Goal: Task Accomplishment & Management: Manage account settings

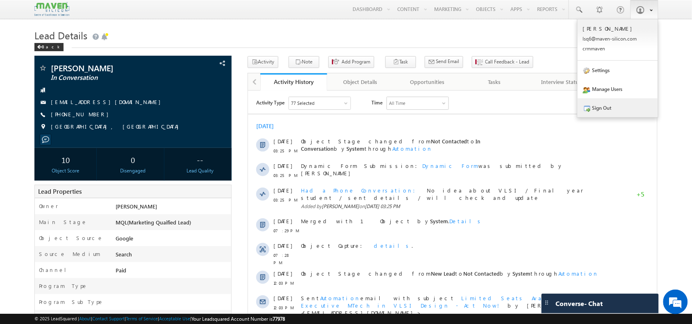
click at [628, 109] on link "Sign Out" at bounding box center [618, 107] width 80 height 19
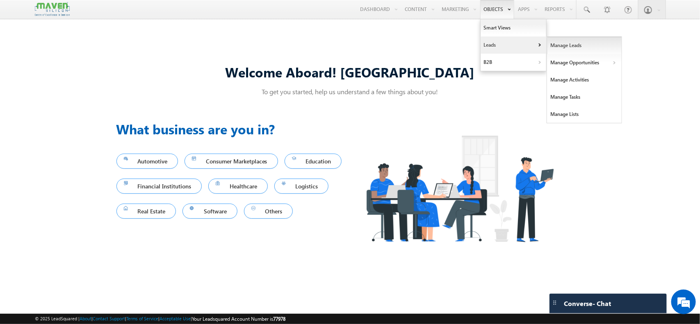
click at [575, 44] on link "Manage Leads" at bounding box center [584, 45] width 75 height 17
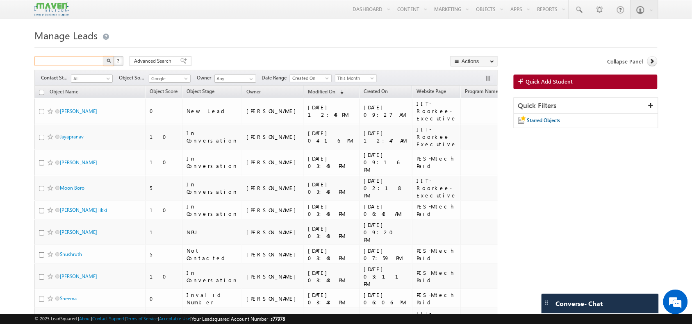
click at [80, 61] on input "text" at bounding box center [69, 61] width 70 height 10
type input "vikas"
click at [103, 56] on button "button" at bounding box center [108, 61] width 11 height 10
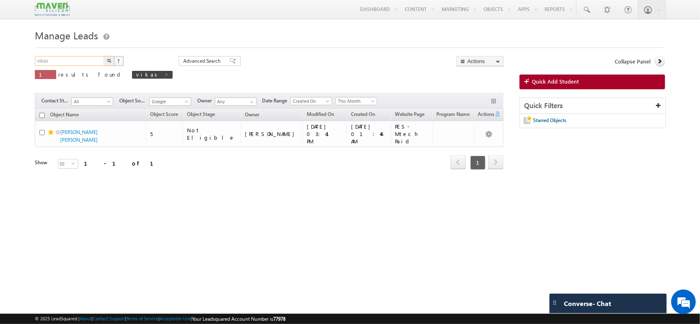
click at [77, 62] on input "vikas" at bounding box center [70, 61] width 70 height 10
type input "v"
type input "9560970929"
click at [104, 56] on button "button" at bounding box center [109, 61] width 11 height 10
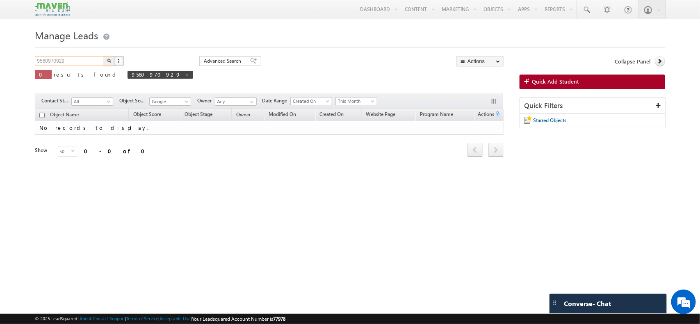
click at [52, 59] on input "9560970929" at bounding box center [70, 61] width 70 height 10
click at [589, 11] on link at bounding box center [586, 9] width 20 height 19
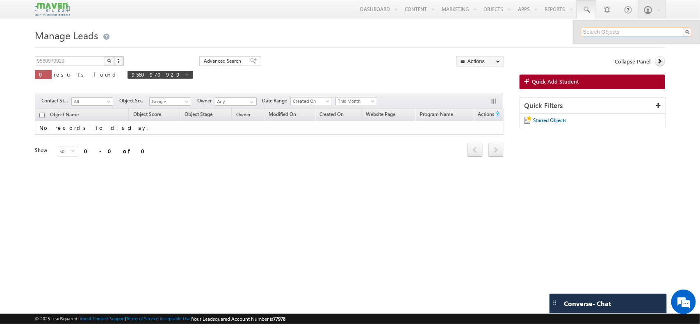
paste input "9560970929"
type input "9560970929"
click at [616, 57] on div "+91-9560970929" at bounding box center [640, 53] width 110 height 10
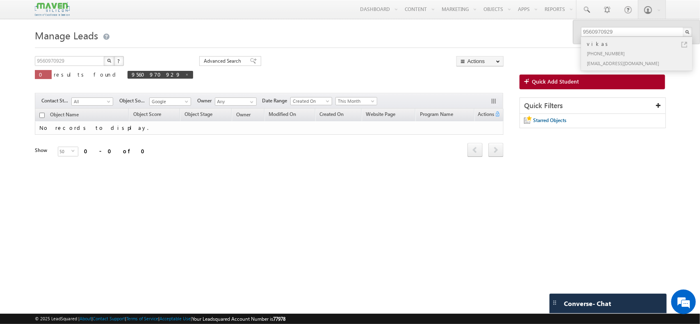
click at [624, 52] on div "+91-9560970929" at bounding box center [640, 53] width 110 height 10
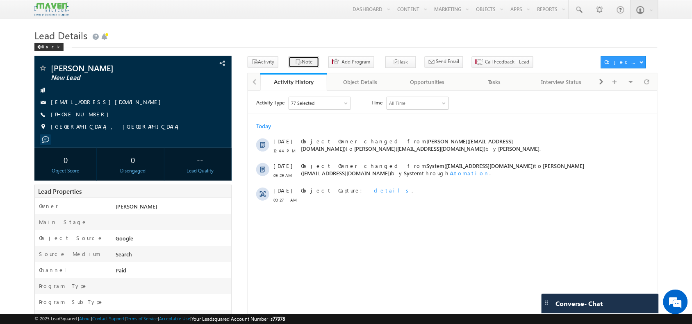
click at [302, 64] on button "Note" at bounding box center [304, 62] width 31 height 12
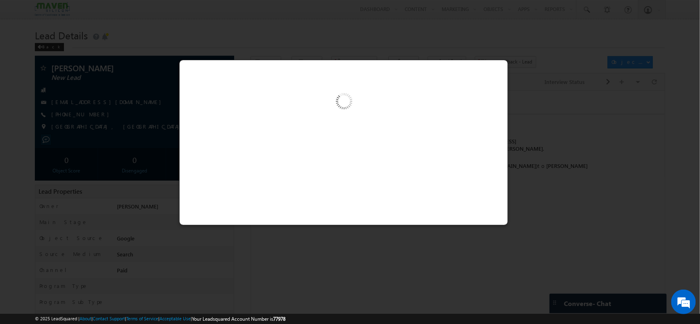
click at [430, 183] on div at bounding box center [343, 143] width 329 height 166
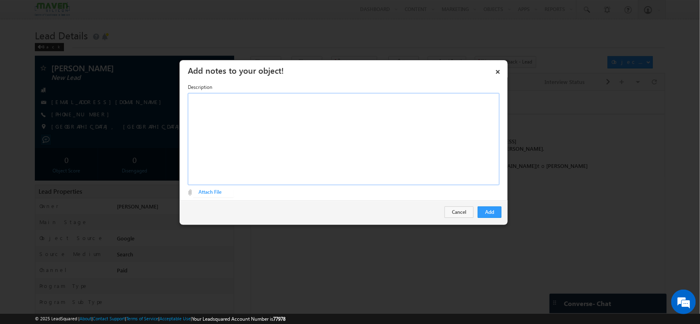
click at [320, 127] on div "Rich Text Editor, Description-inline-editor-div" at bounding box center [344, 139] width 312 height 92
click at [198, 123] on div "pursuing final year - 4 th year Vellalar University Phyical Design - interested…" at bounding box center [344, 139] width 312 height 92
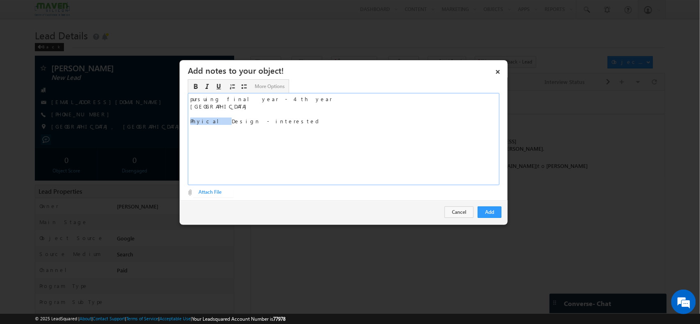
click at [198, 123] on div "pursuing final year - 4 th year Vellalar University Phyical Design - interested…" at bounding box center [344, 139] width 312 height 92
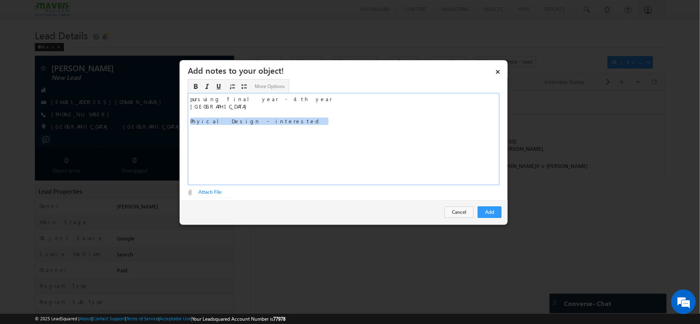
click at [201, 122] on div "pursuing final year - 4 th year Vellalar University Phyical Design - interested…" at bounding box center [344, 139] width 312 height 92
click at [265, 122] on div "pursuing final year - 4 th year Vellalar University Physical Design - interested" at bounding box center [344, 139] width 312 height 92
click at [223, 150] on div "pursuing final year - 4 th year Vellalar University Physical Design - intereste…" at bounding box center [344, 139] width 312 height 92
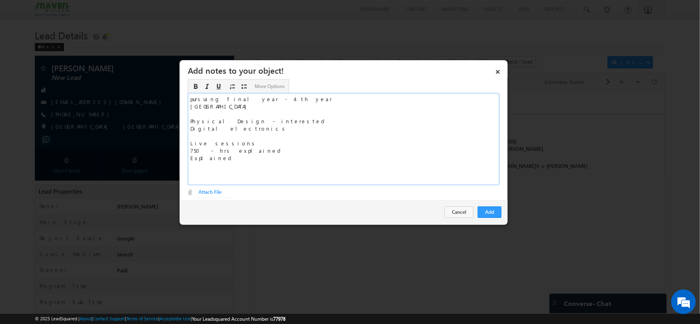
click at [255, 109] on div "pursuing final year - 4 th year Vellalar University Physical Design - intereste…" at bounding box center [344, 139] width 312 height 92
click at [237, 160] on div "pursuing final year - 4 th year Vellalar University - wants regular course Phys…" at bounding box center [344, 139] width 312 height 92
click at [489, 209] on button "Add" at bounding box center [490, 212] width 24 height 11
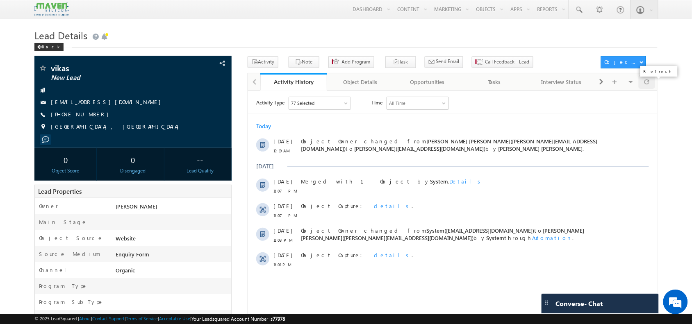
click at [650, 85] on div at bounding box center [647, 82] width 16 height 14
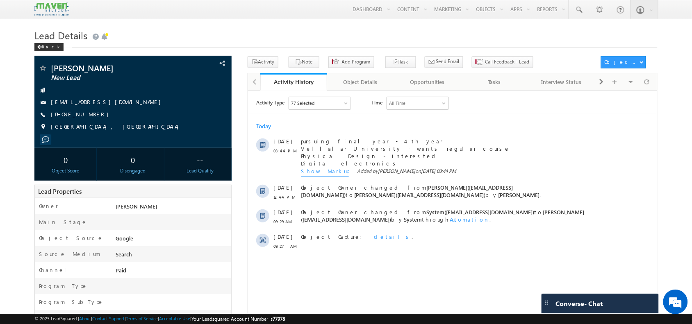
drag, startPoint x: 0, startPoint y: 0, endPoint x: 234, endPoint y: 16, distance: 235.0
click at [241, 93] on div "[PERSON_NAME] New Lead --" at bounding box center [345, 311] width 623 height 511
drag, startPoint x: 121, startPoint y: 102, endPoint x: 120, endPoint y: 112, distance: 9.5
click at [120, 112] on div "[PERSON_NAME] New Lead [EMAIL_ADDRESS][DOMAIN_NAME] [PHONE_NUMBER]" at bounding box center [133, 99] width 189 height 71
click at [132, 108] on div "[PERSON_NAME] New Lead [EMAIL_ADDRESS][DOMAIN_NAME] [PHONE_NUMBER]" at bounding box center [133, 99] width 189 height 71
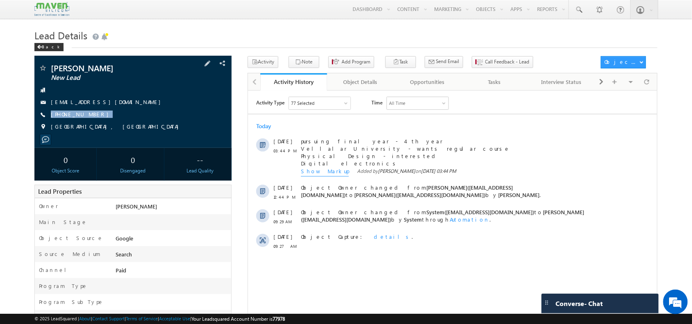
drag, startPoint x: 98, startPoint y: 117, endPoint x: 98, endPoint y: 126, distance: 9.0
click at [98, 126] on div "[PERSON_NAME] New Lead [EMAIL_ADDRESS][DOMAIN_NAME] [PHONE_NUMBER]" at bounding box center [133, 99] width 189 height 71
click at [80, 114] on span "[PHONE_NUMBER]" at bounding box center [82, 115] width 62 height 8
click at [83, 117] on span "[PHONE_NUMBER]" at bounding box center [82, 115] width 62 height 8
drag, startPoint x: 94, startPoint y: 110, endPoint x: 66, endPoint y: 120, distance: 30.3
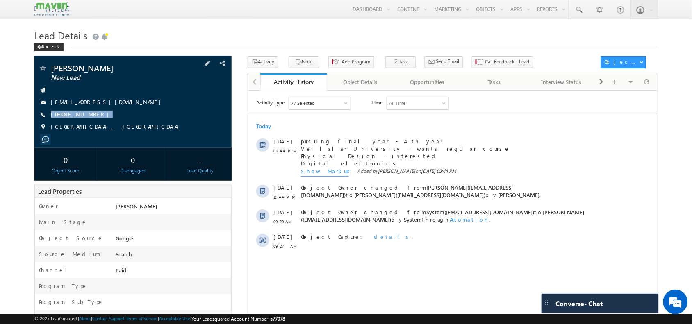
click at [66, 120] on div "[PERSON_NAME] New Lead [EMAIL_ADDRESS][DOMAIN_NAME] [PHONE_NUMBER]" at bounding box center [133, 99] width 189 height 71
click at [79, 121] on div "[PERSON_NAME] New Lead [EMAIL_ADDRESS][DOMAIN_NAME] [PHONE_NUMBER]" at bounding box center [133, 99] width 189 height 71
drag, startPoint x: 64, startPoint y: 117, endPoint x: 92, endPoint y: 120, distance: 28.8
click at [92, 120] on div "[PERSON_NAME] New Lead [EMAIL_ADDRESS][DOMAIN_NAME] [PHONE_NUMBER]" at bounding box center [133, 99] width 189 height 71
copy div "6369407121"
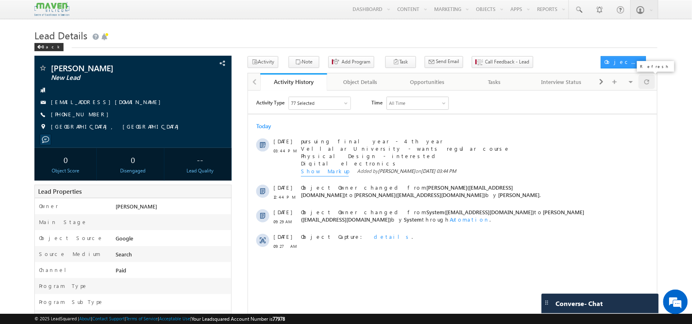
click at [646, 85] on span at bounding box center [646, 82] width 5 height 14
click at [295, 64] on icon "button" at bounding box center [298, 63] width 7 height 8
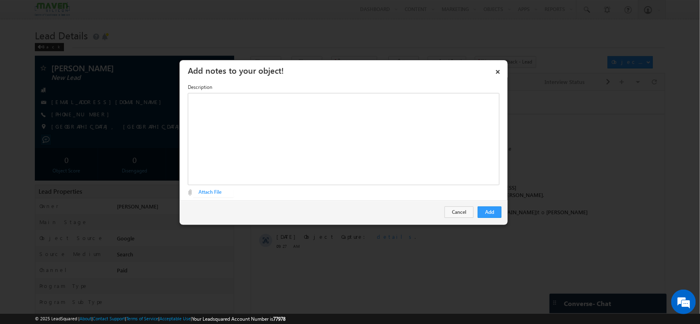
click at [447, 186] on div "Attach File Attach File" at bounding box center [344, 190] width 312 height 11
click at [398, 160] on div "Rich Text Editor, Description-inline-editor-div" at bounding box center [344, 139] width 312 height 92
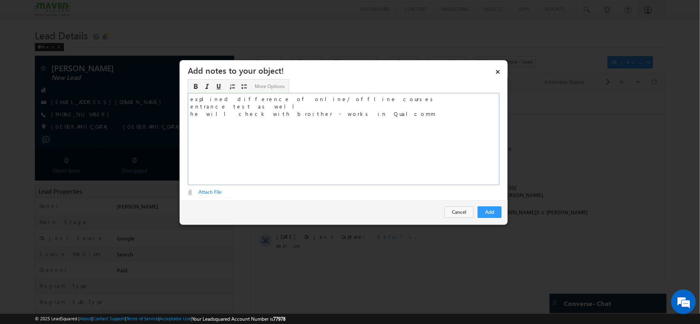
click at [241, 116] on div "explined difference of online/ offline courses entrance test as well he will ch…" at bounding box center [344, 139] width 312 height 92
click at [331, 119] on div "explined difference of online/ offline courses entrance test as well he will ch…" at bounding box center [344, 139] width 312 height 92
click at [495, 212] on button "Add" at bounding box center [490, 212] width 24 height 11
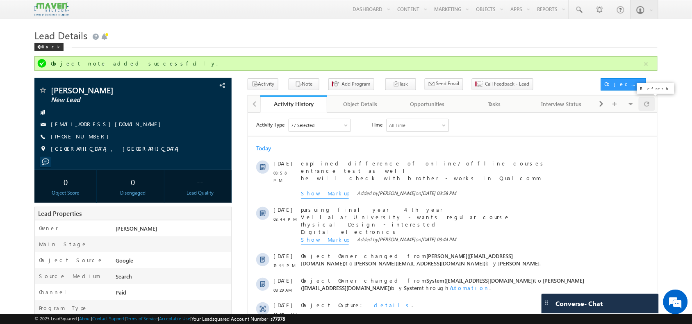
click at [646, 107] on span at bounding box center [646, 104] width 5 height 14
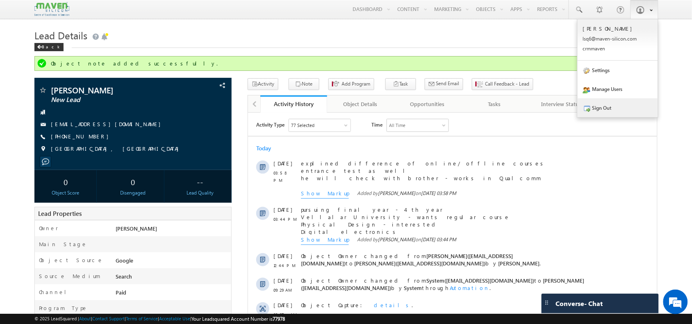
click at [600, 112] on link "Sign Out" at bounding box center [618, 107] width 80 height 19
